Goal: Check status: Check status

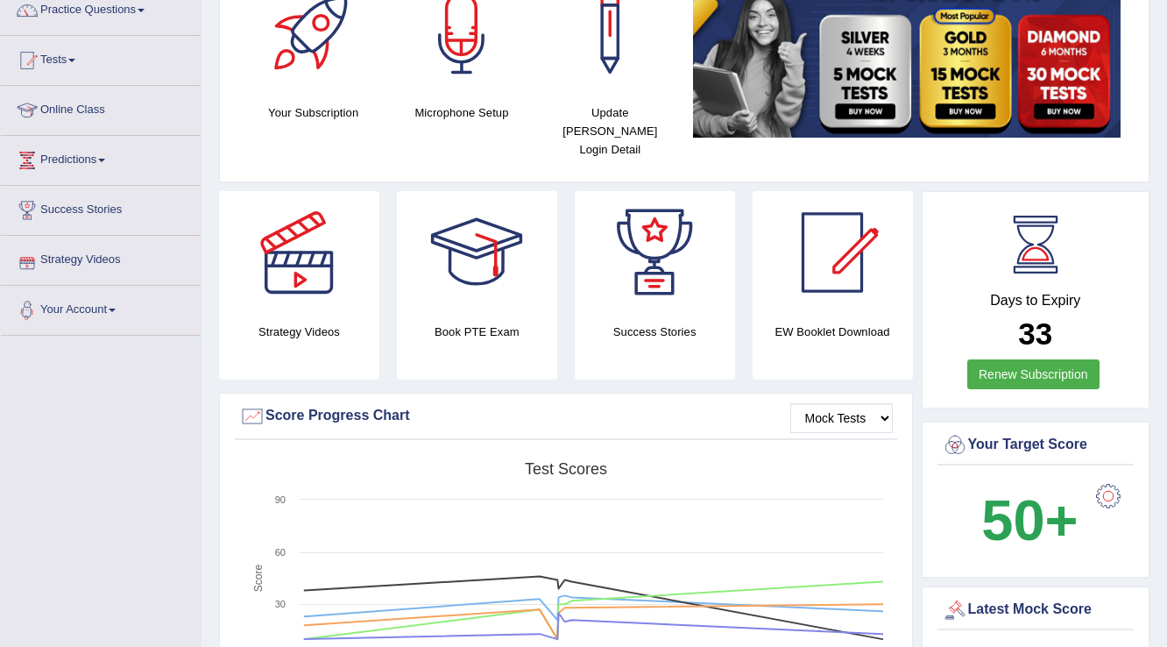
scroll to position [140, 0]
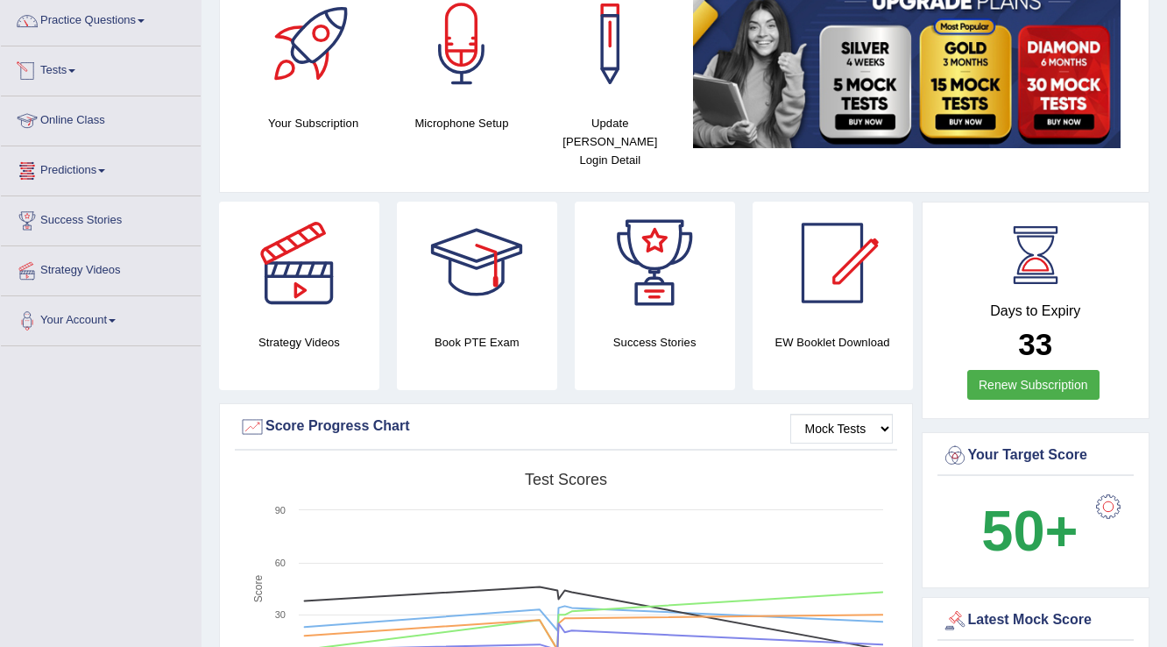
click at [78, 74] on link "Tests" at bounding box center [101, 68] width 200 height 44
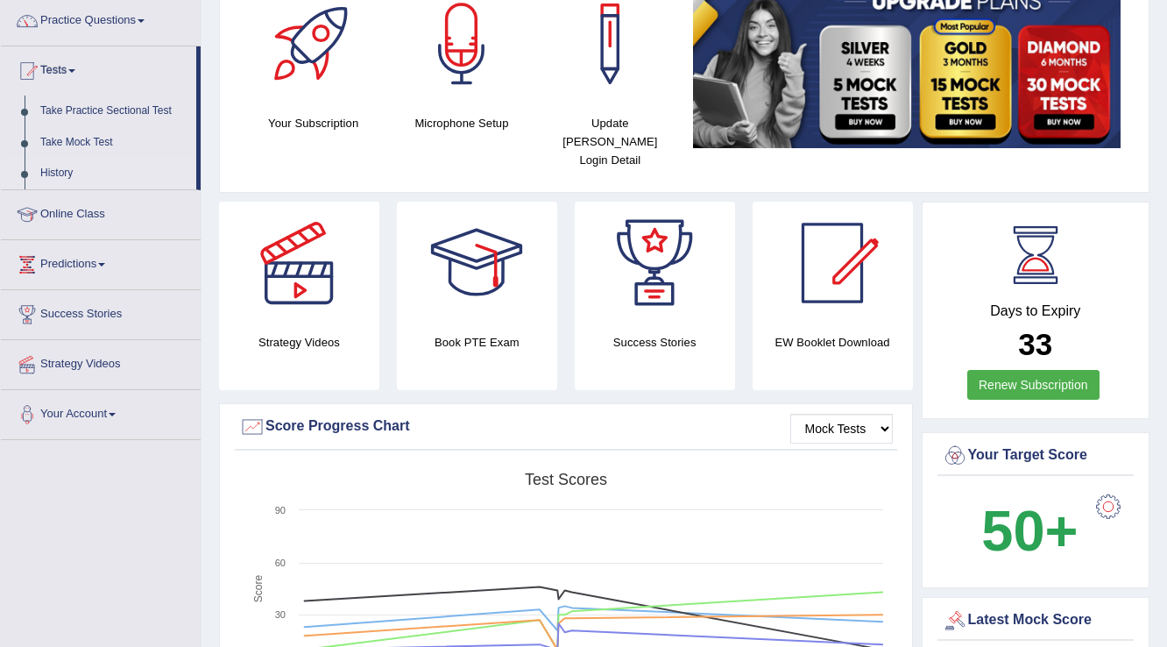
click at [60, 172] on link "History" at bounding box center [114, 174] width 164 height 32
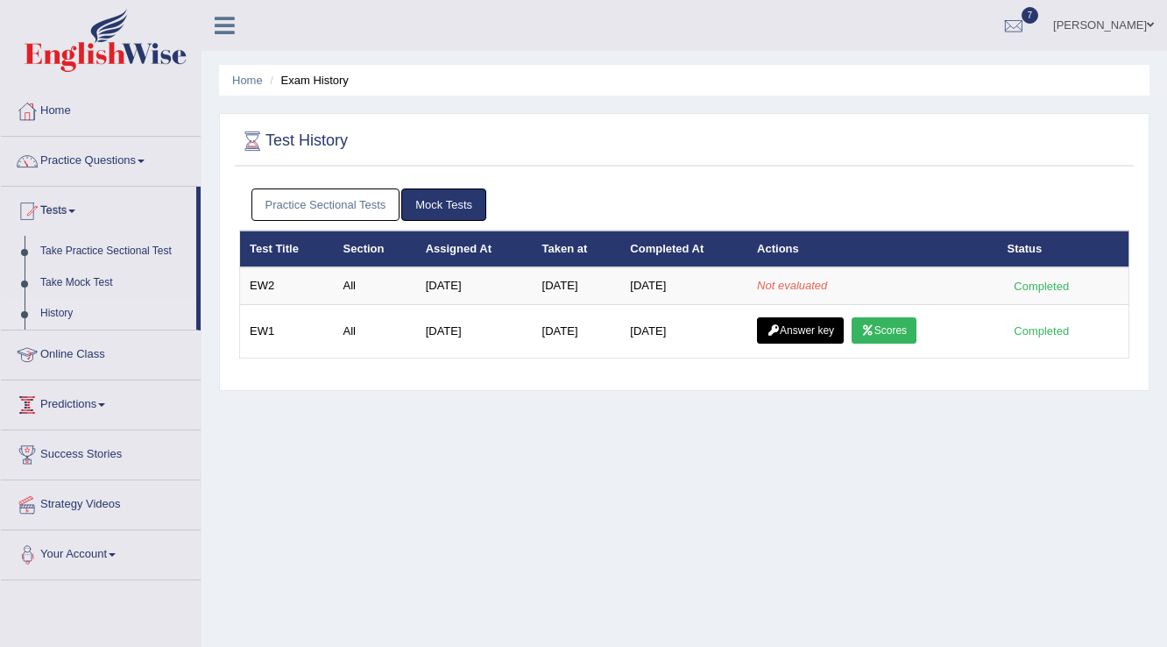
click at [351, 204] on link "Practice Sectional Tests" at bounding box center [326, 204] width 149 height 32
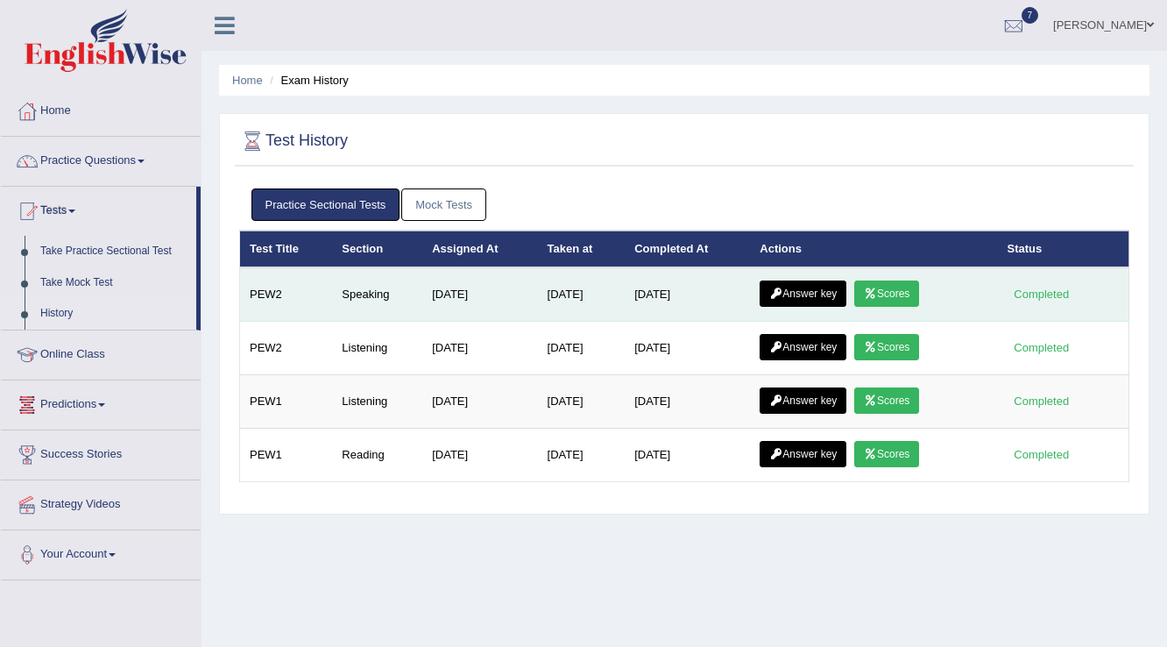
click at [894, 294] on link "Scores" at bounding box center [886, 293] width 65 height 26
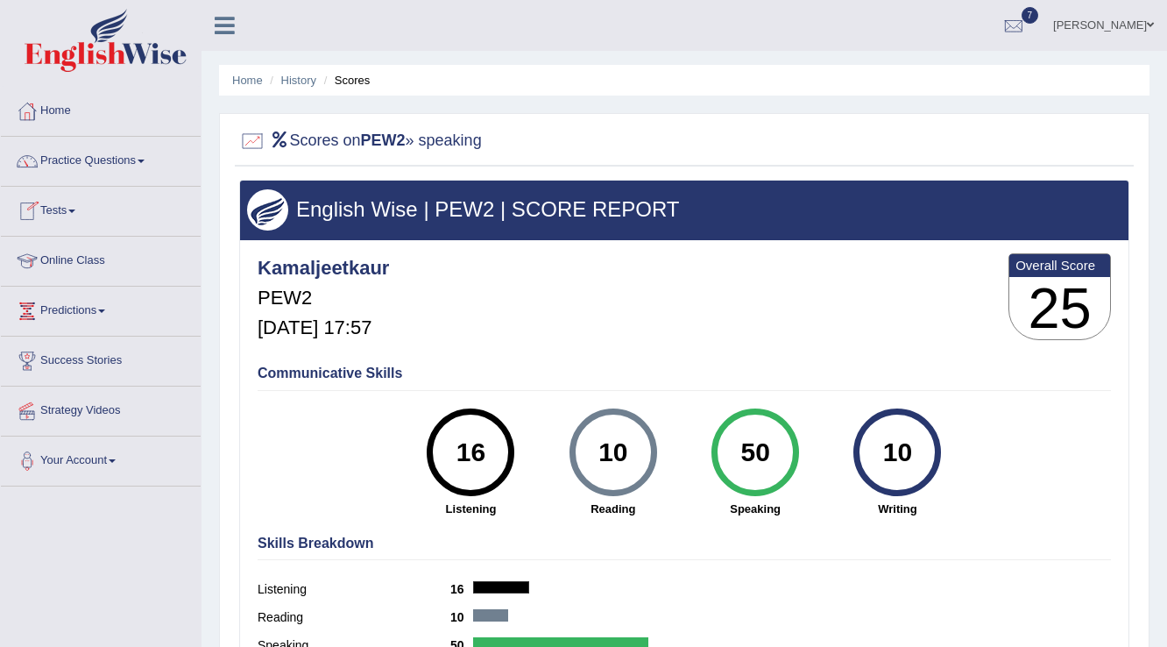
click at [78, 207] on link "Tests" at bounding box center [101, 209] width 200 height 44
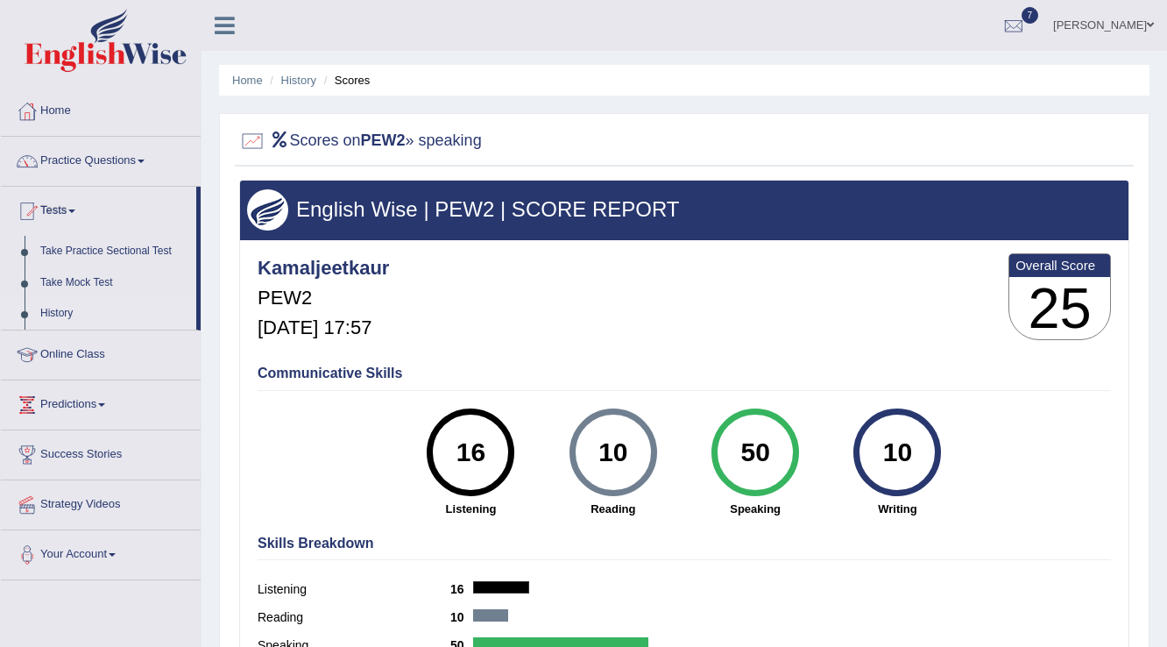
click at [60, 313] on link "History" at bounding box center [114, 314] width 164 height 32
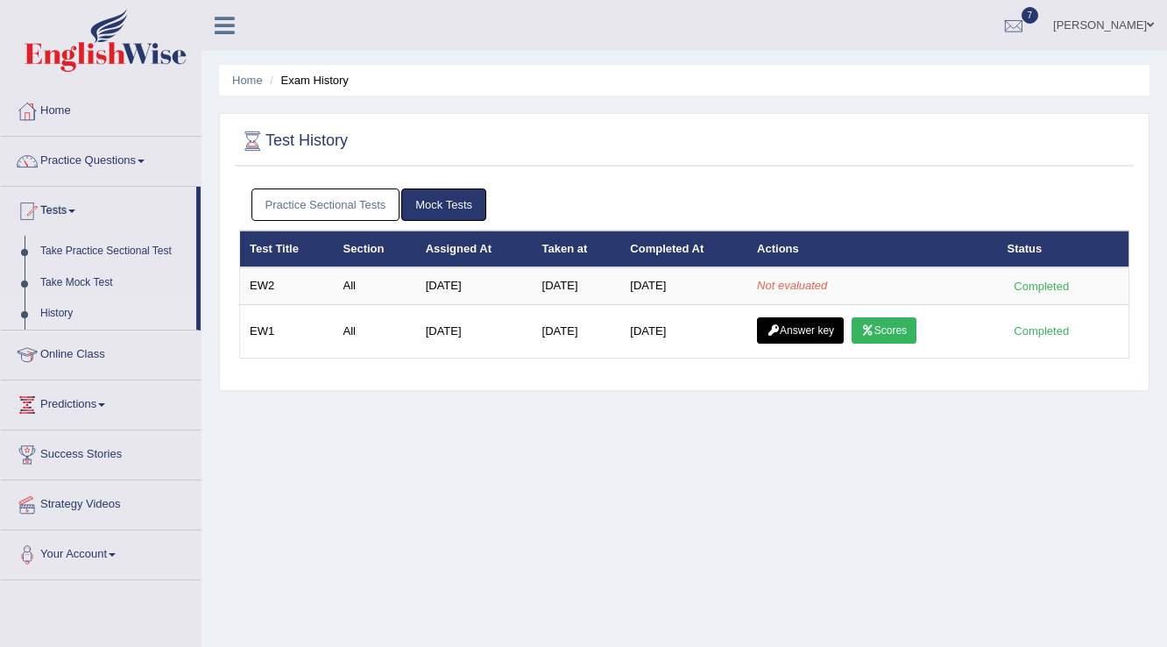
click at [367, 199] on link "Practice Sectional Tests" at bounding box center [326, 204] width 149 height 32
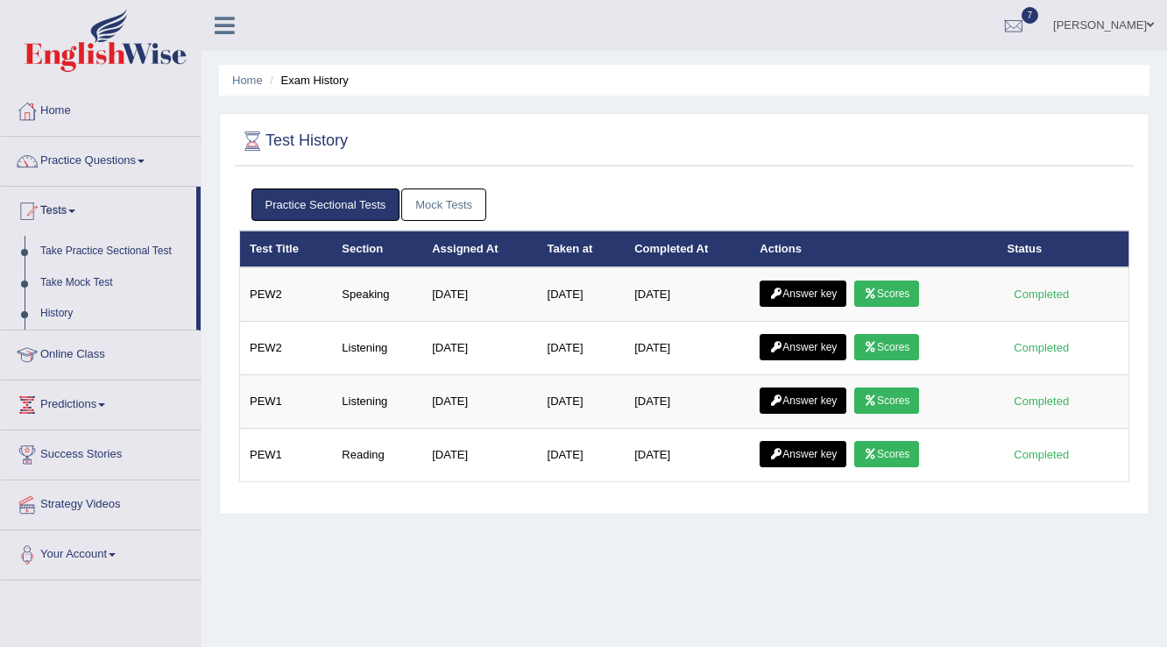
click at [428, 209] on link "Mock Tests" at bounding box center [443, 204] width 85 height 32
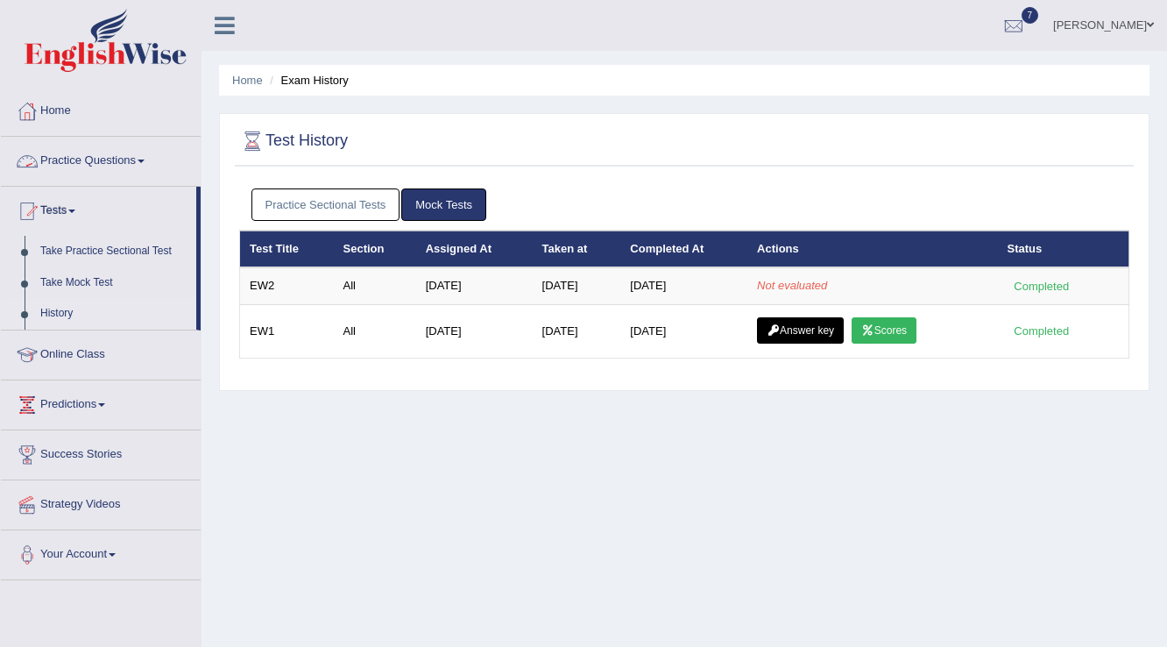
click at [289, 200] on link "Practice Sectional Tests" at bounding box center [326, 204] width 149 height 32
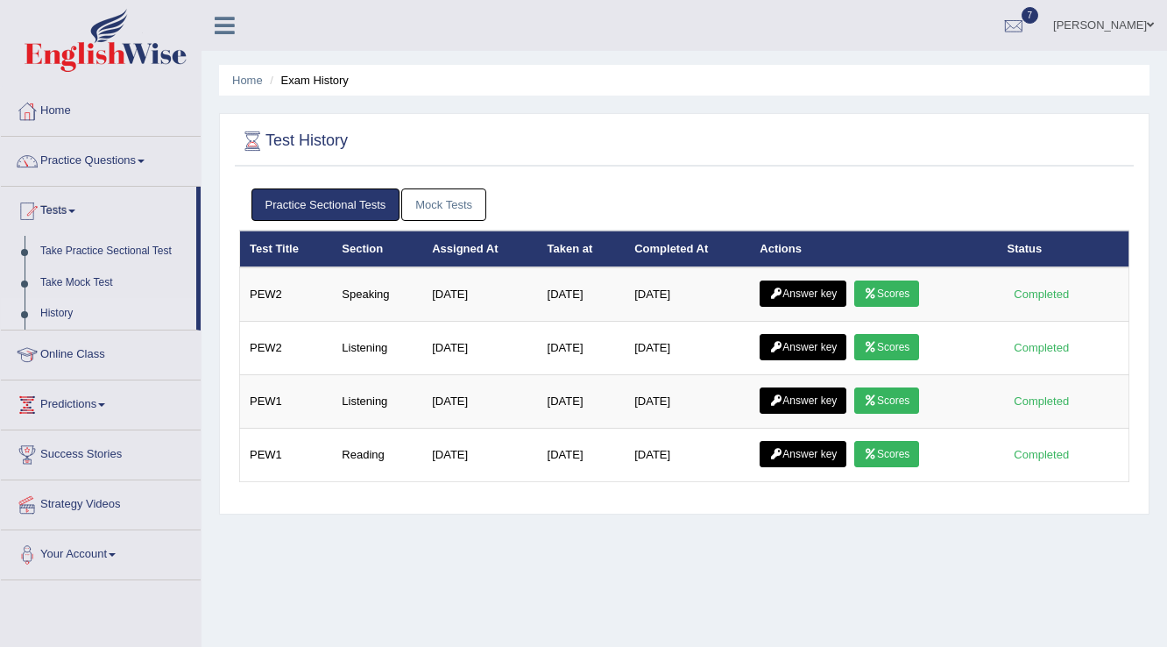
click at [451, 202] on link "Mock Tests" at bounding box center [443, 204] width 85 height 32
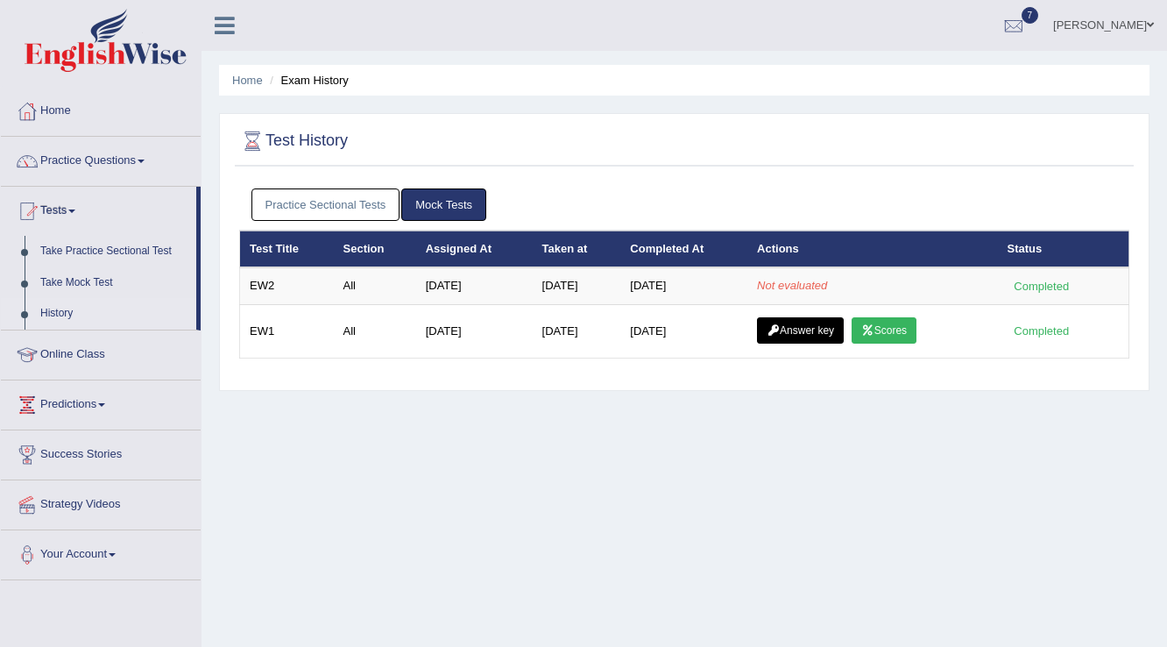
click at [338, 196] on link "Practice Sectional Tests" at bounding box center [326, 204] width 149 height 32
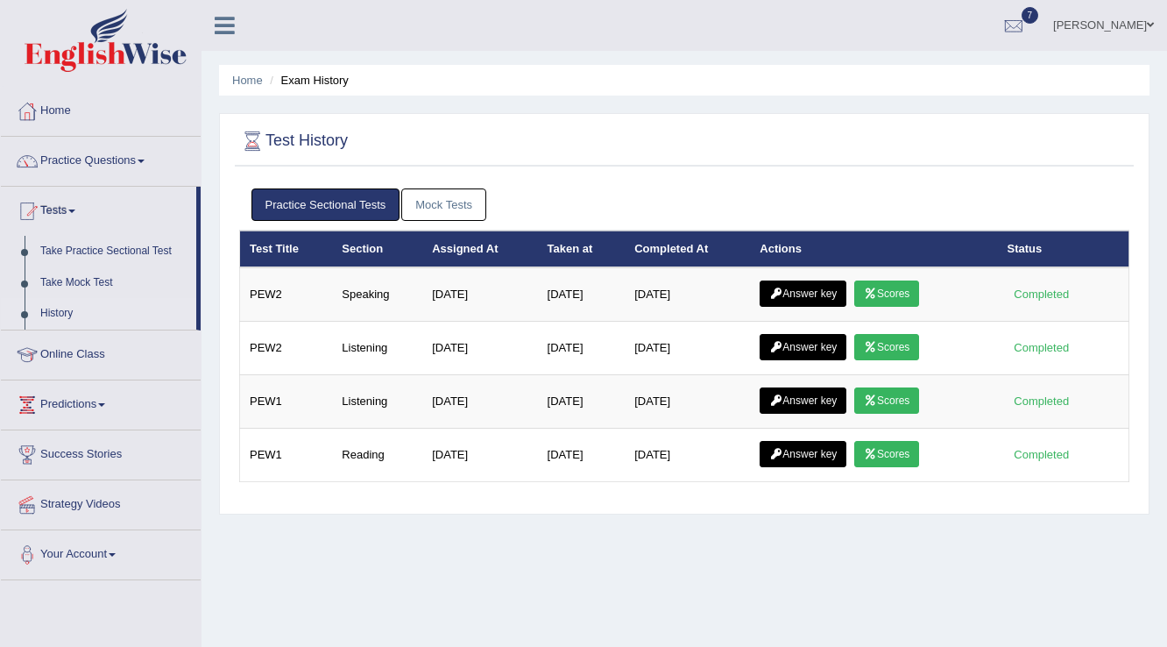
click at [431, 202] on link "Mock Tests" at bounding box center [443, 204] width 85 height 32
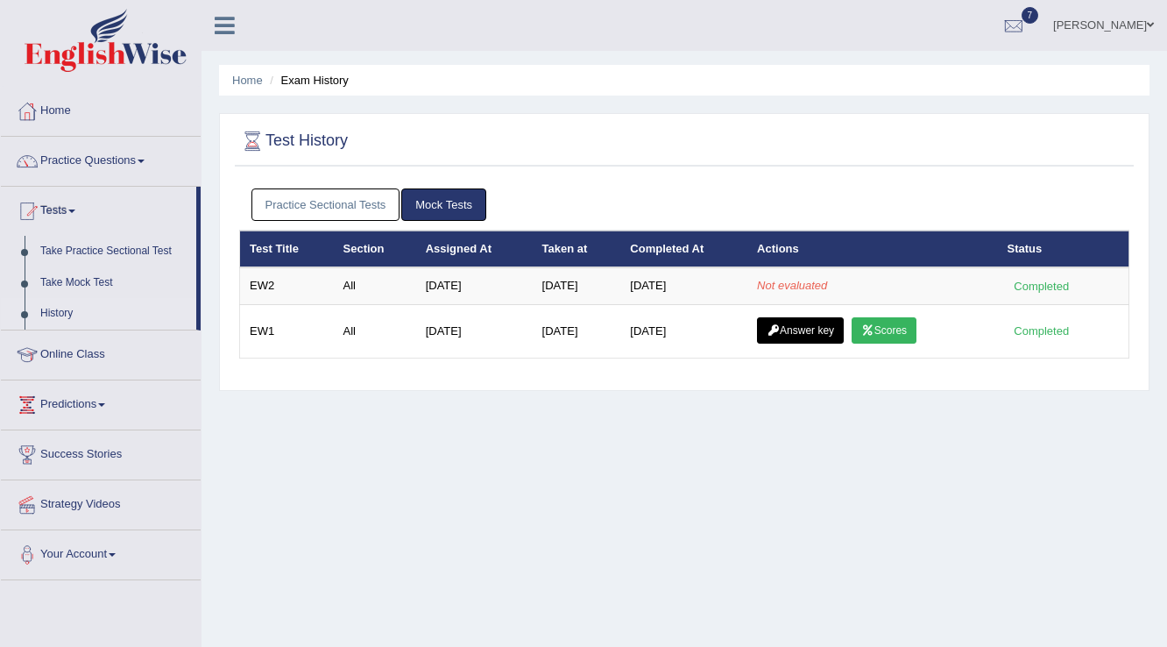
click at [381, 203] on link "Practice Sectional Tests" at bounding box center [326, 204] width 149 height 32
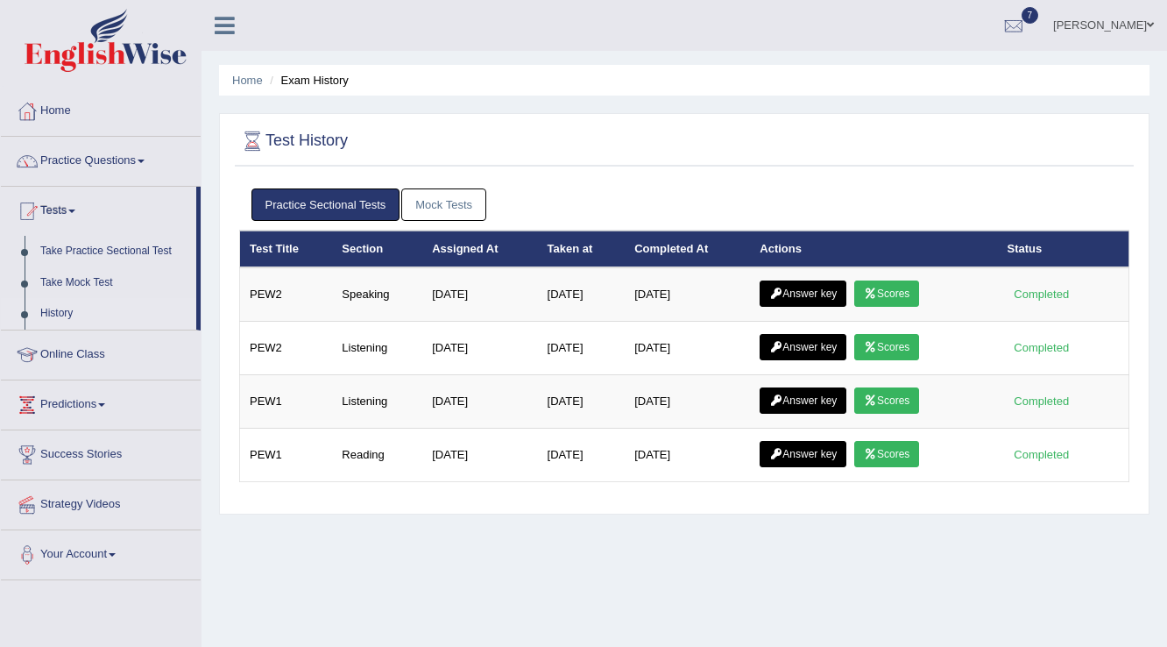
click at [426, 209] on link "Mock Tests" at bounding box center [443, 204] width 85 height 32
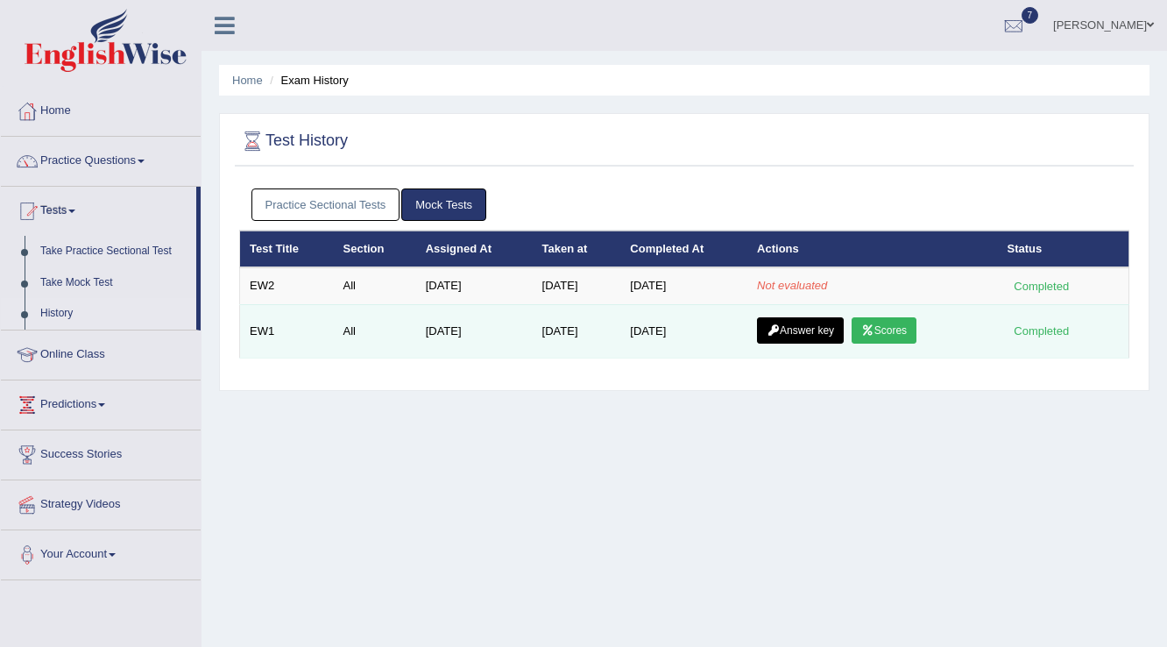
click at [910, 330] on link "Scores" at bounding box center [884, 330] width 65 height 26
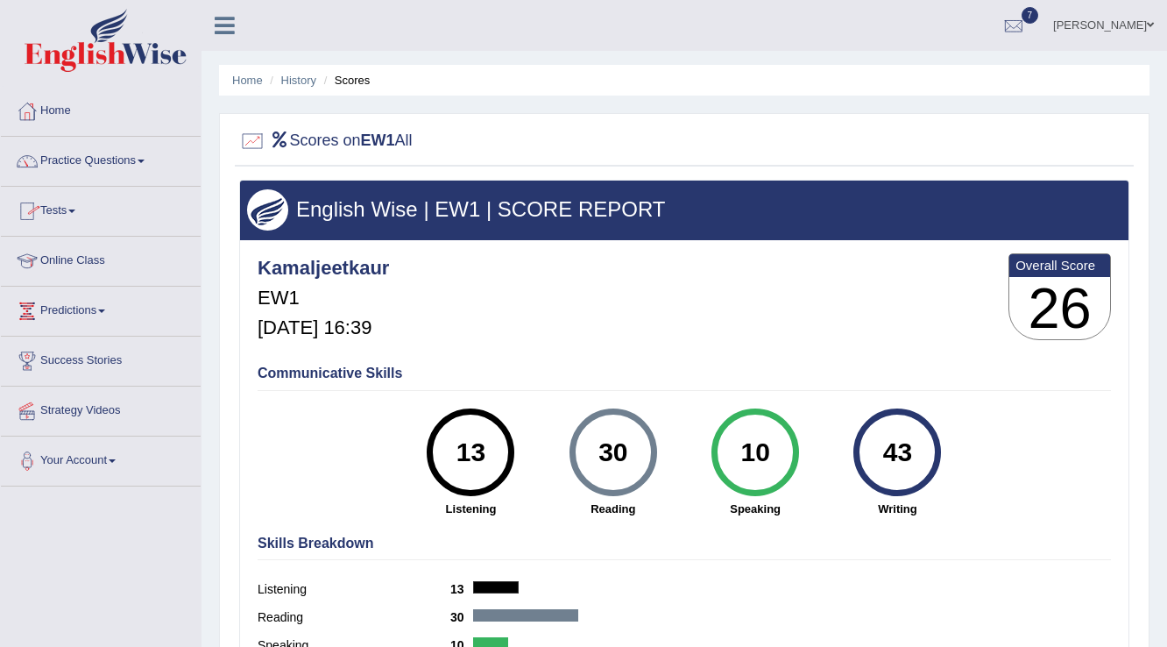
click at [75, 209] on span at bounding box center [71, 211] width 7 height 4
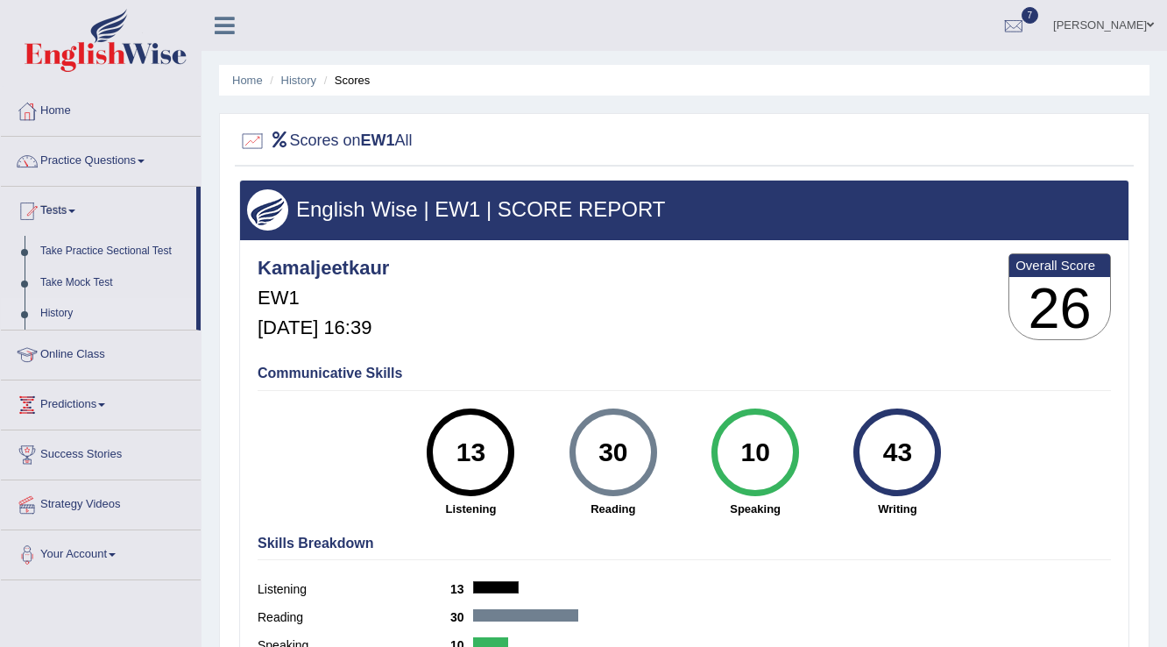
click at [63, 312] on link "History" at bounding box center [114, 314] width 164 height 32
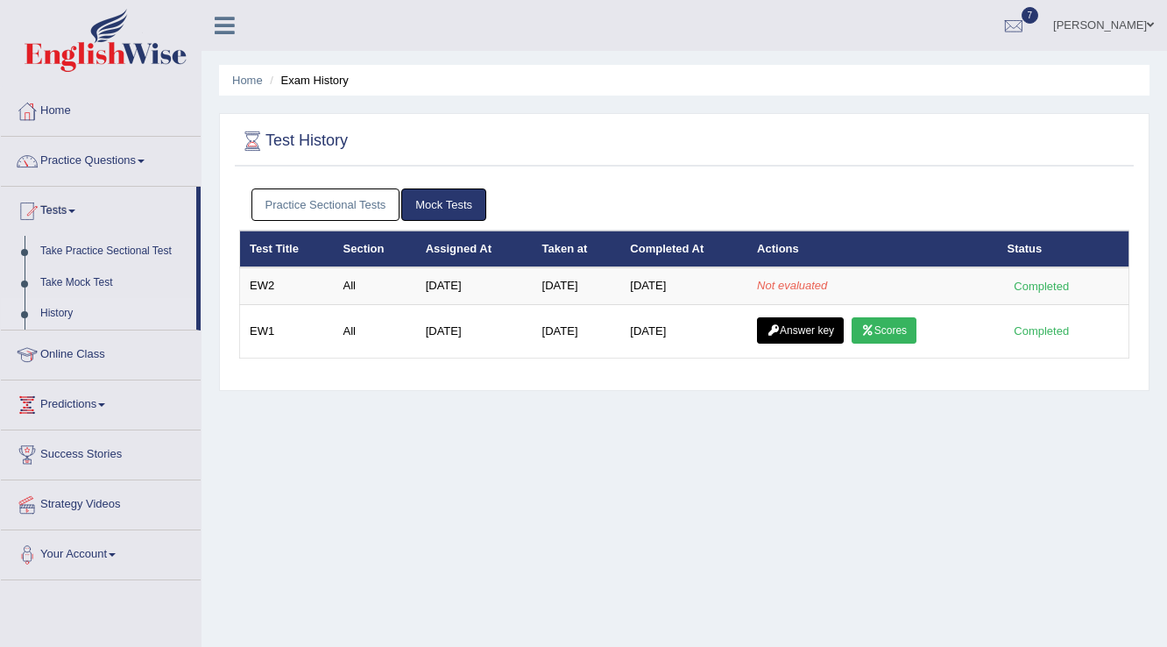
click at [279, 202] on link "Practice Sectional Tests" at bounding box center [326, 204] width 149 height 32
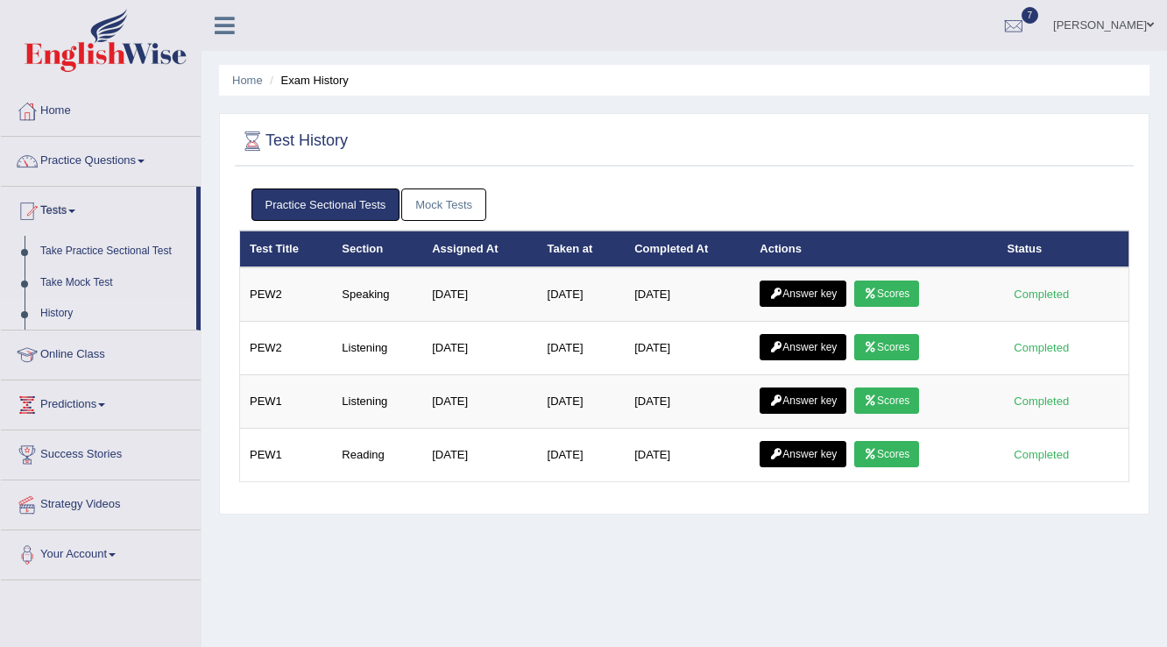
click at [417, 205] on link "Mock Tests" at bounding box center [443, 204] width 85 height 32
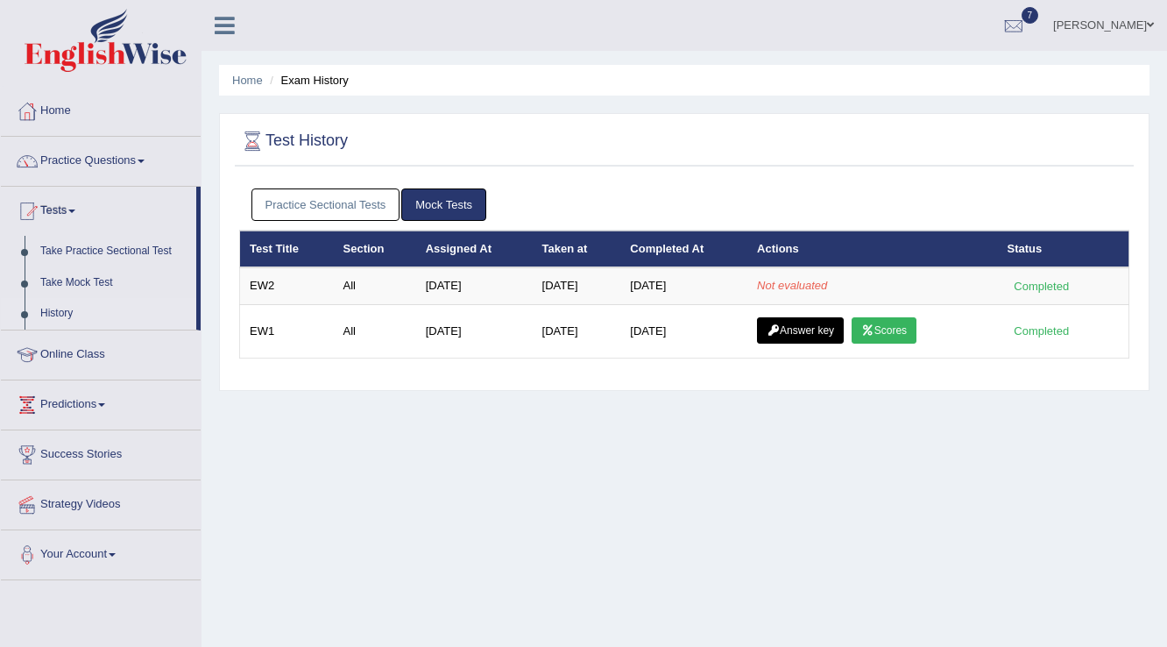
click at [323, 204] on link "Practice Sectional Tests" at bounding box center [326, 204] width 149 height 32
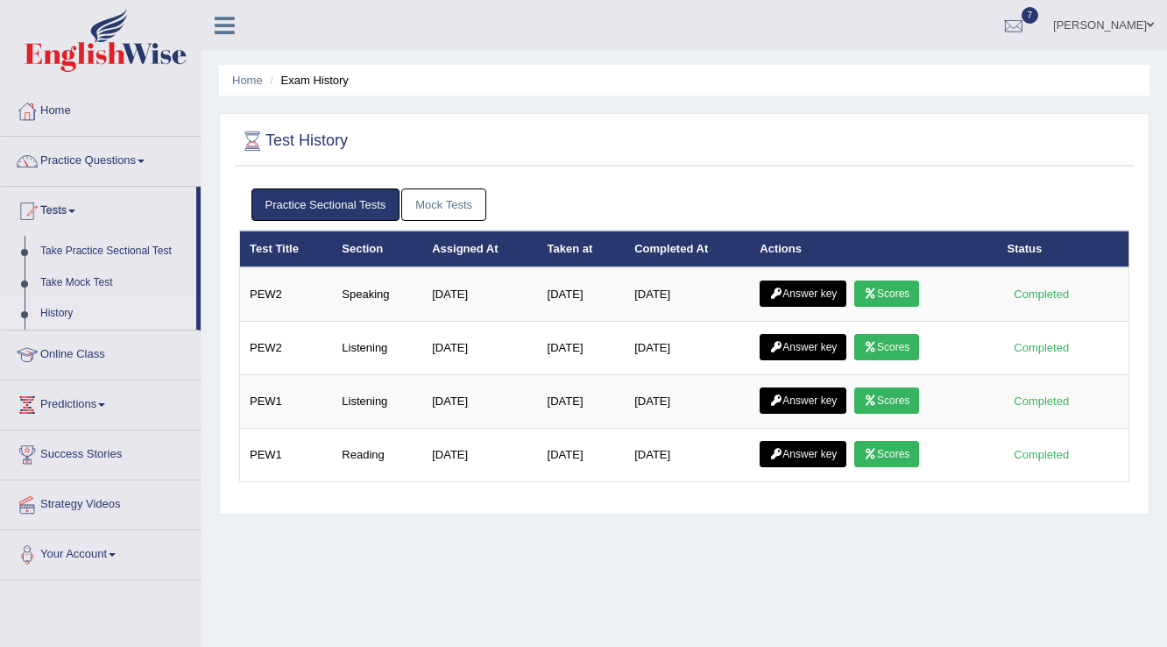
click at [431, 210] on link "Mock Tests" at bounding box center [443, 204] width 85 height 32
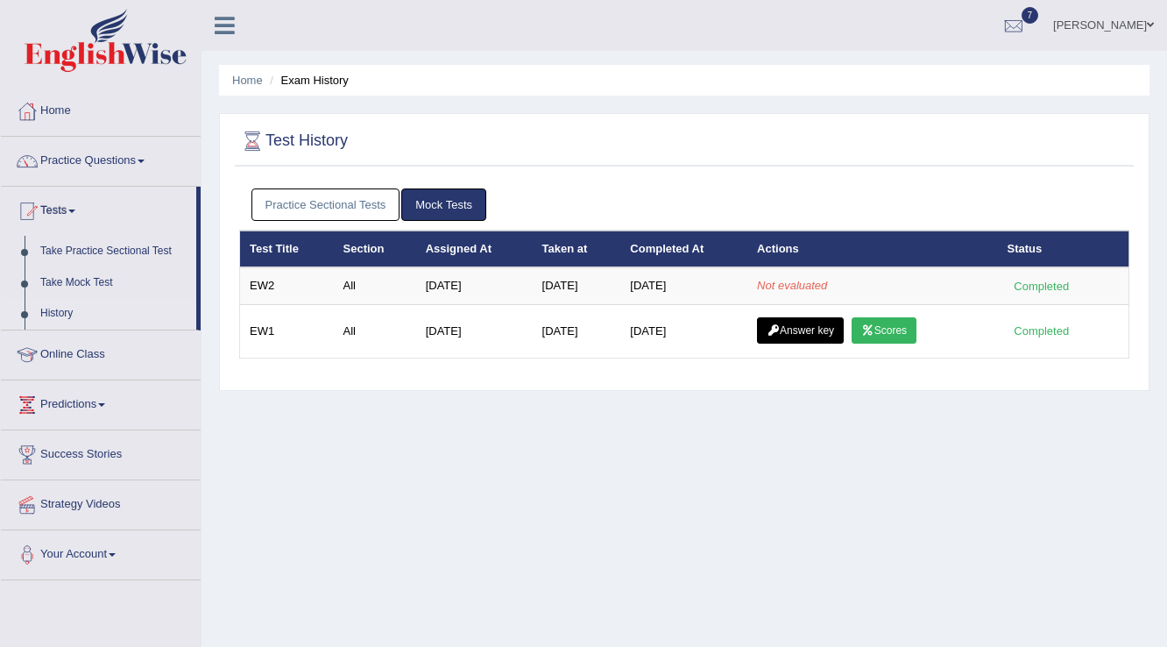
click at [333, 200] on link "Practice Sectional Tests" at bounding box center [326, 204] width 149 height 32
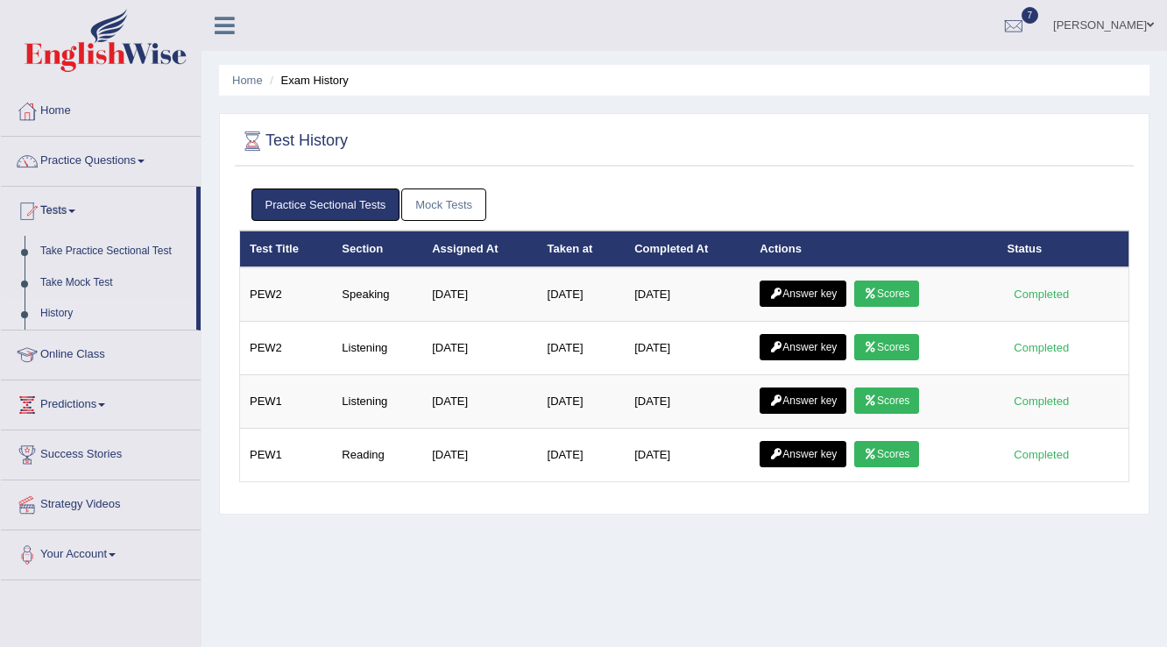
click at [434, 202] on link "Mock Tests" at bounding box center [443, 204] width 85 height 32
